Goal: Task Accomplishment & Management: Use online tool/utility

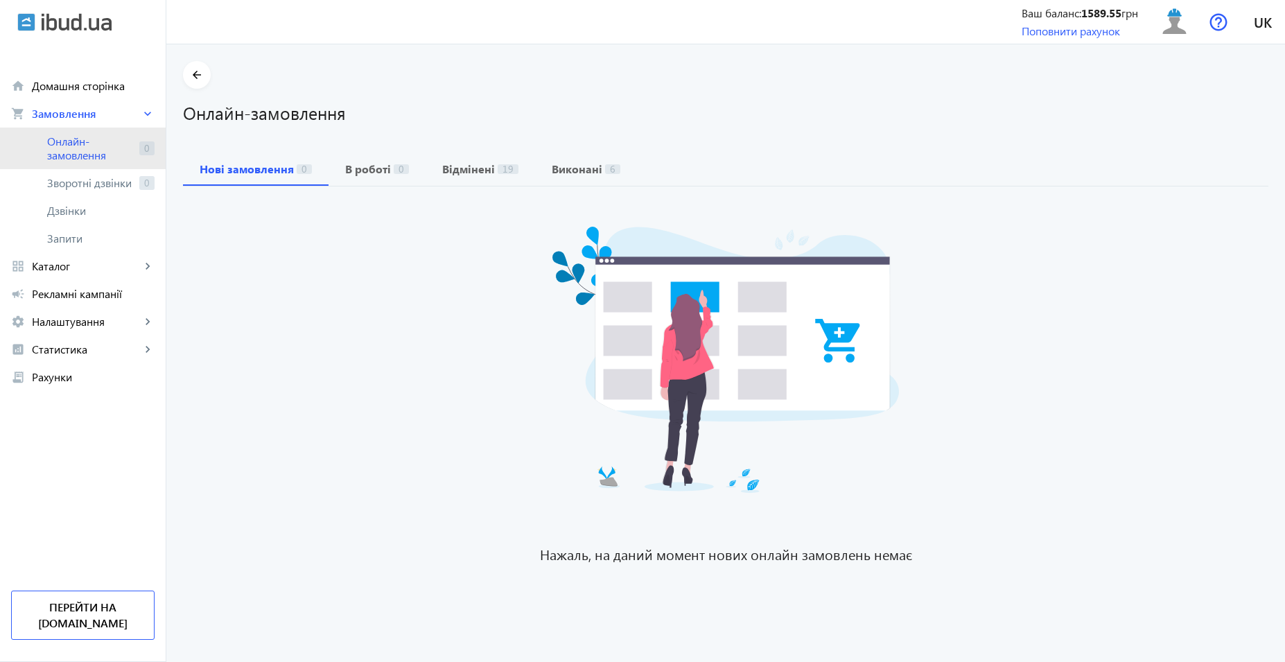
click at [67, 141] on span "Онлайн-замовлення" at bounding box center [90, 148] width 87 height 28
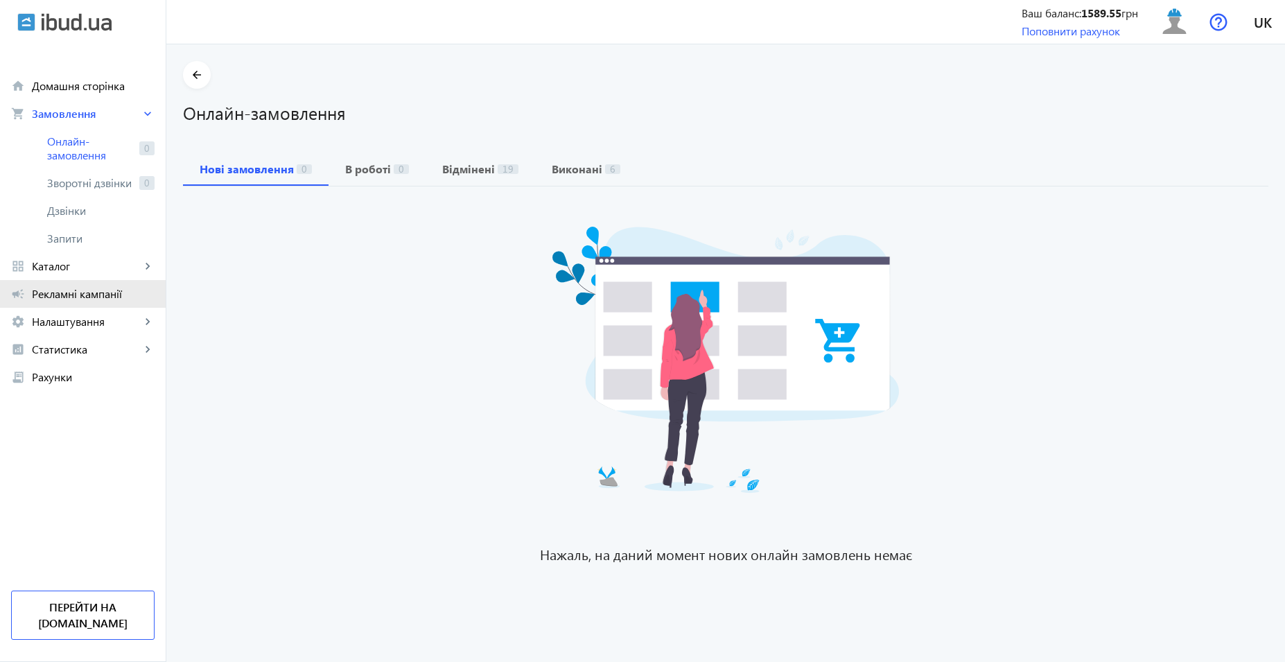
click at [61, 284] on link "campaign Рекламні кампанії" at bounding box center [83, 294] width 166 height 28
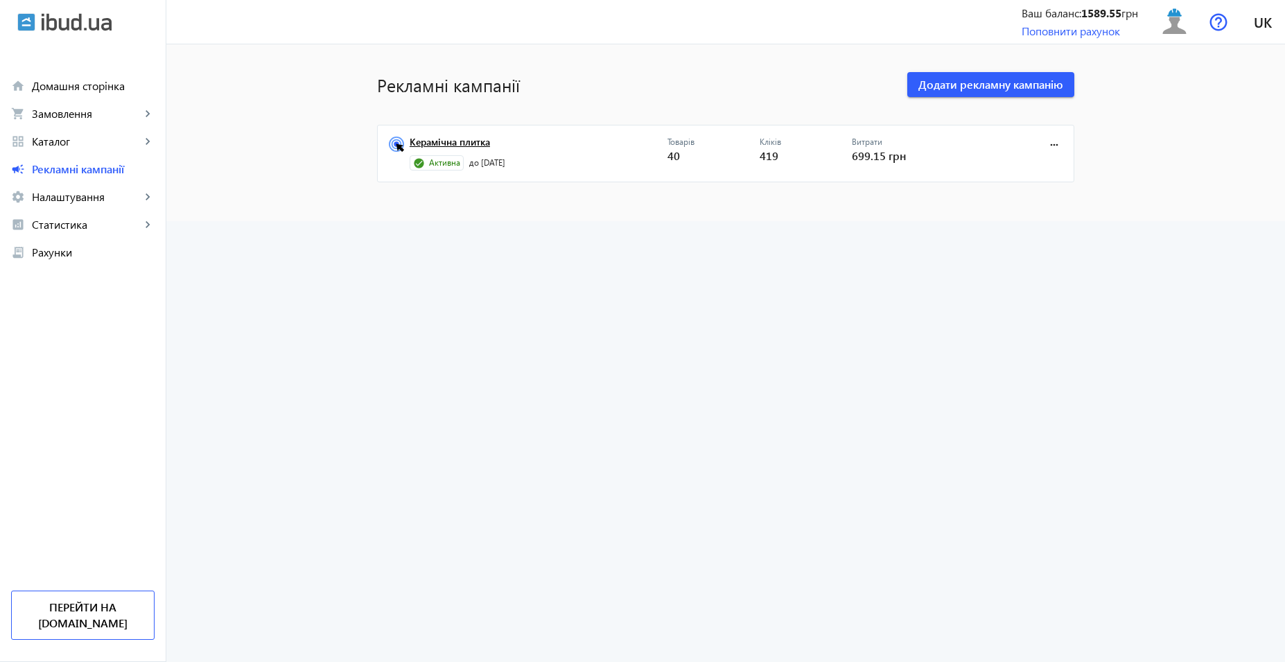
click at [447, 146] on link "Керамічна плитка" at bounding box center [538, 145] width 258 height 19
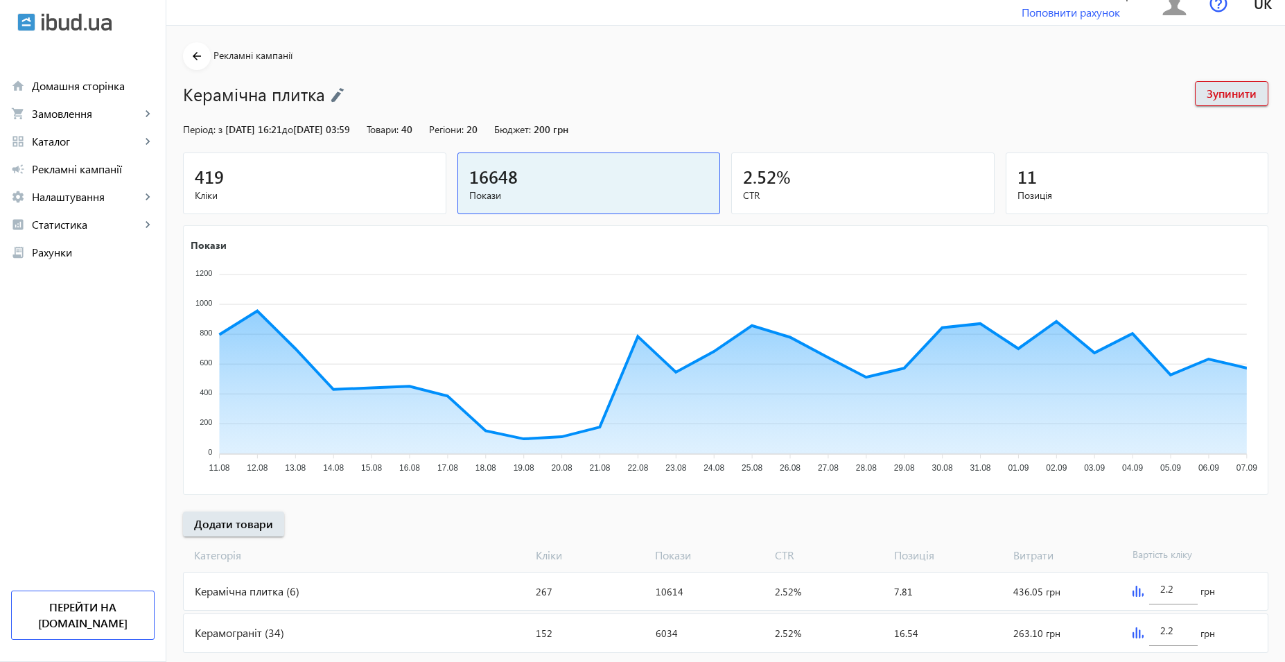
scroll to position [51, 0]
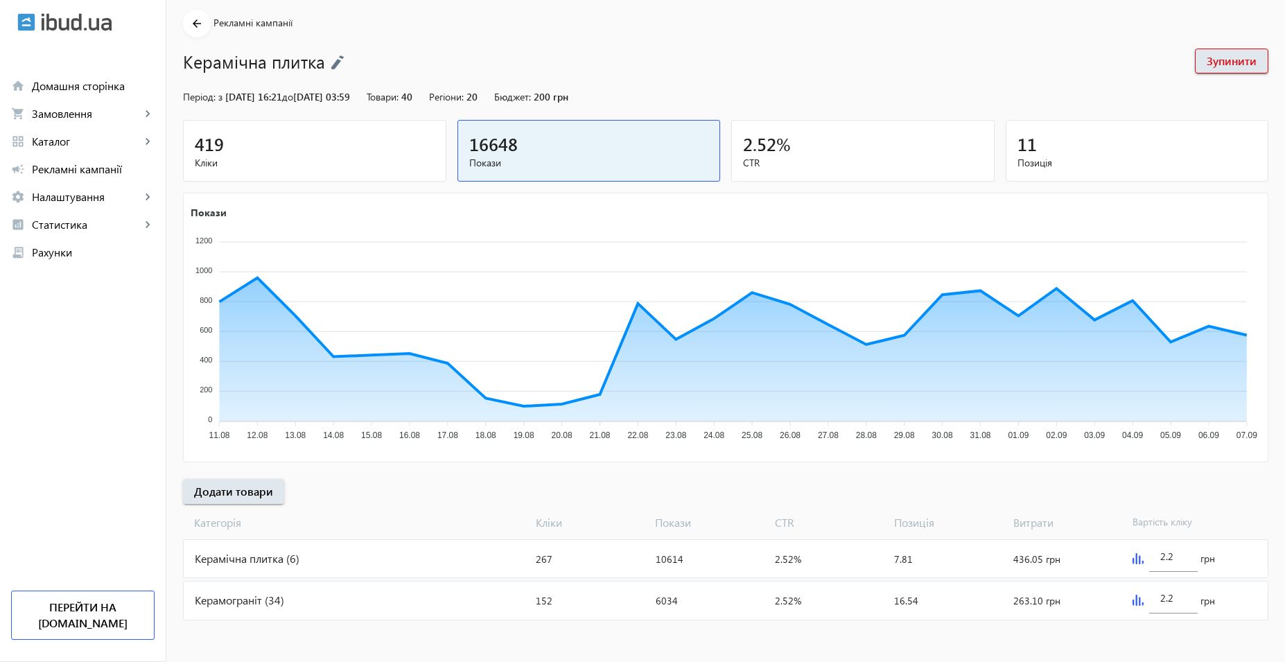
click at [281, 598] on div "Керамограніт (34)" at bounding box center [357, 599] width 346 height 37
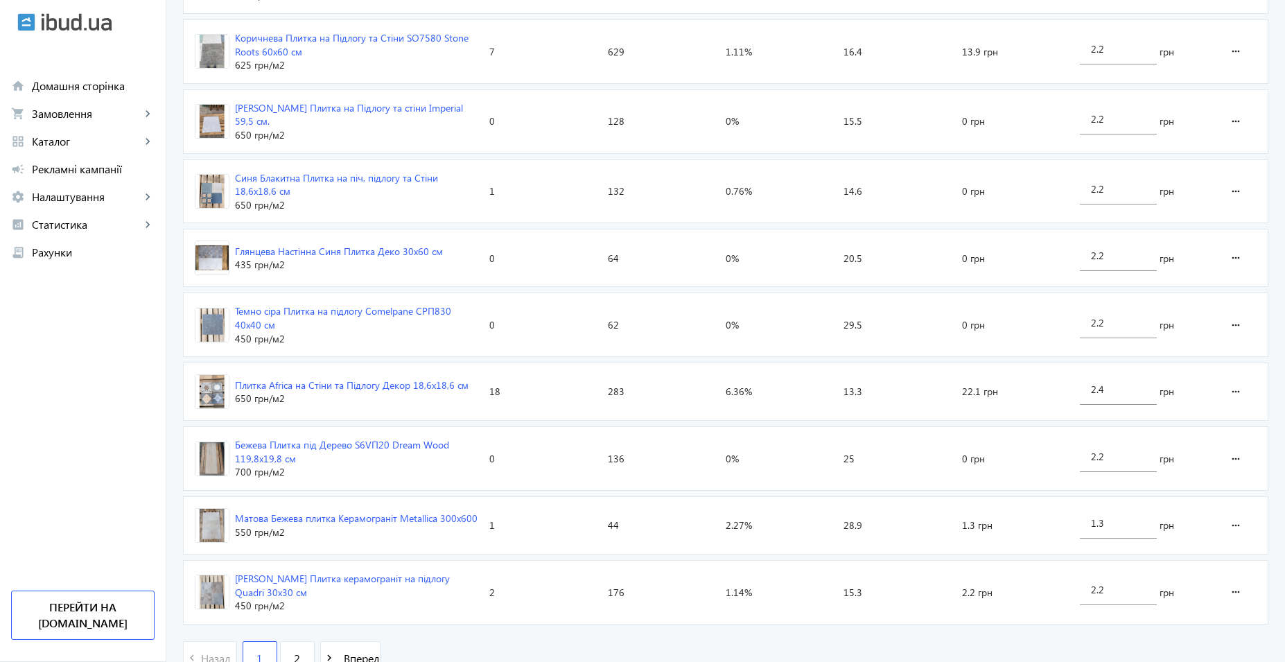
scroll to position [1991, 0]
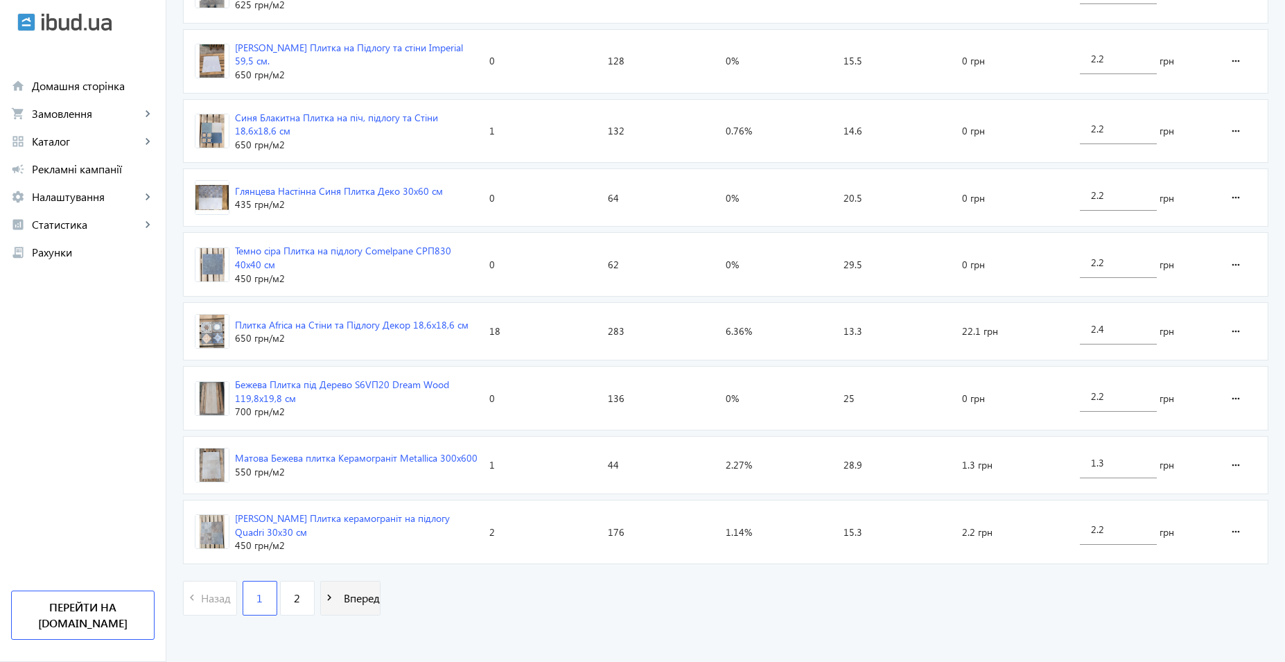
click at [338, 597] on span "Вперед" at bounding box center [359, 597] width 42 height 15
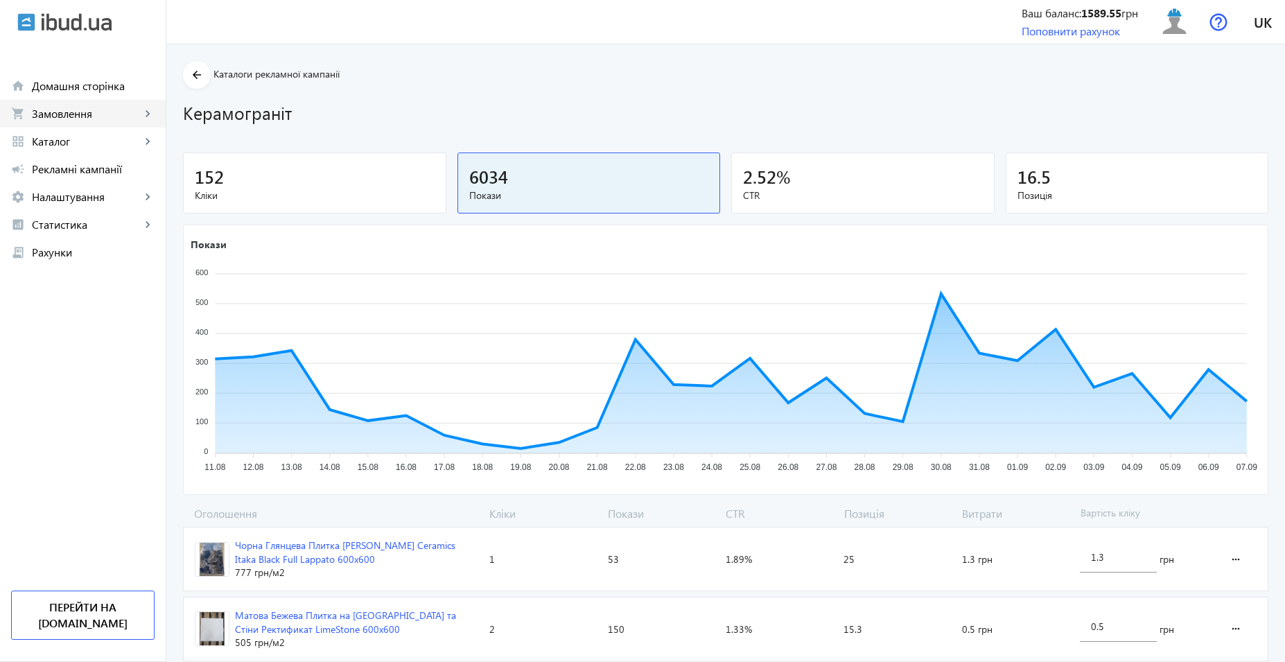
click at [67, 107] on span "Замовлення" at bounding box center [86, 114] width 109 height 14
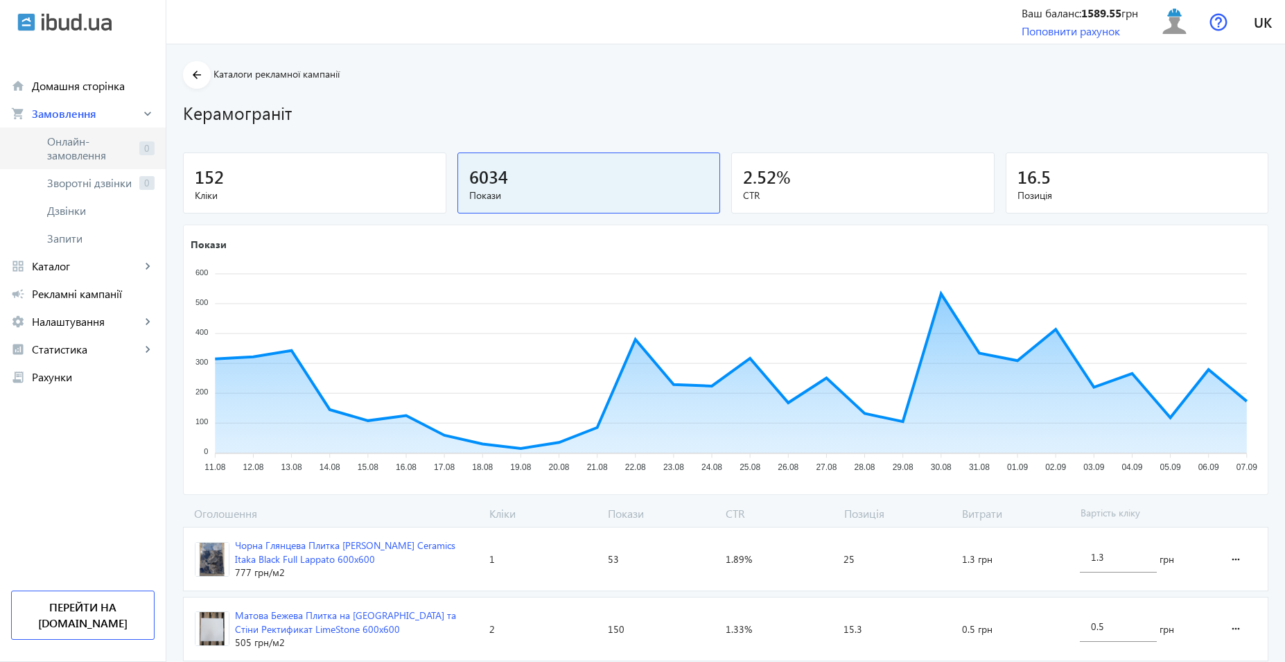
click at [112, 136] on span "Онлайн-замовлення" at bounding box center [90, 148] width 87 height 28
